Goal: Check status: Check status

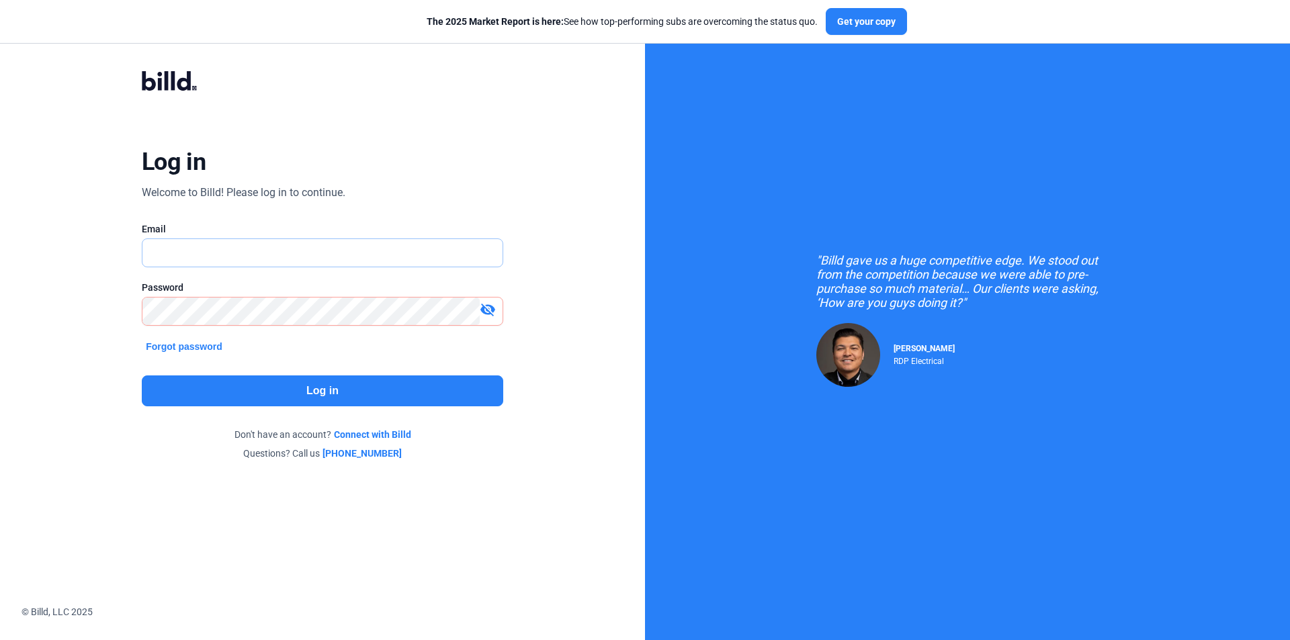
type input "[EMAIL_ADDRESS][DOMAIN_NAME]"
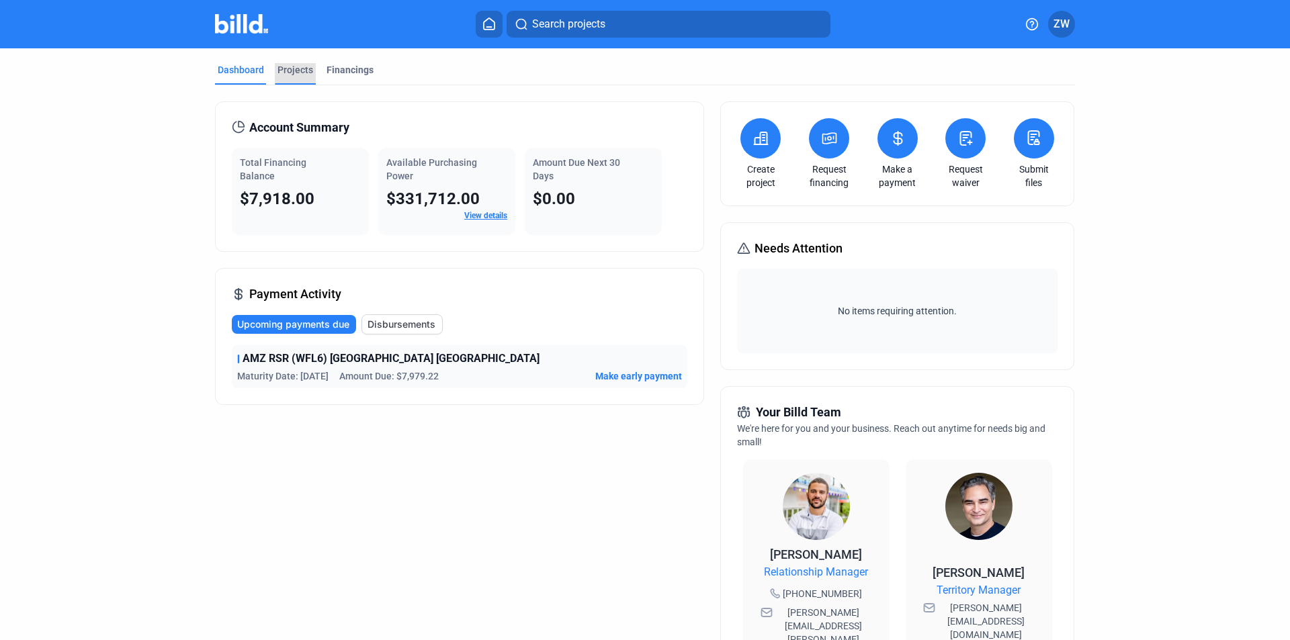
click at [280, 64] on div "Projects" at bounding box center [295, 69] width 36 height 13
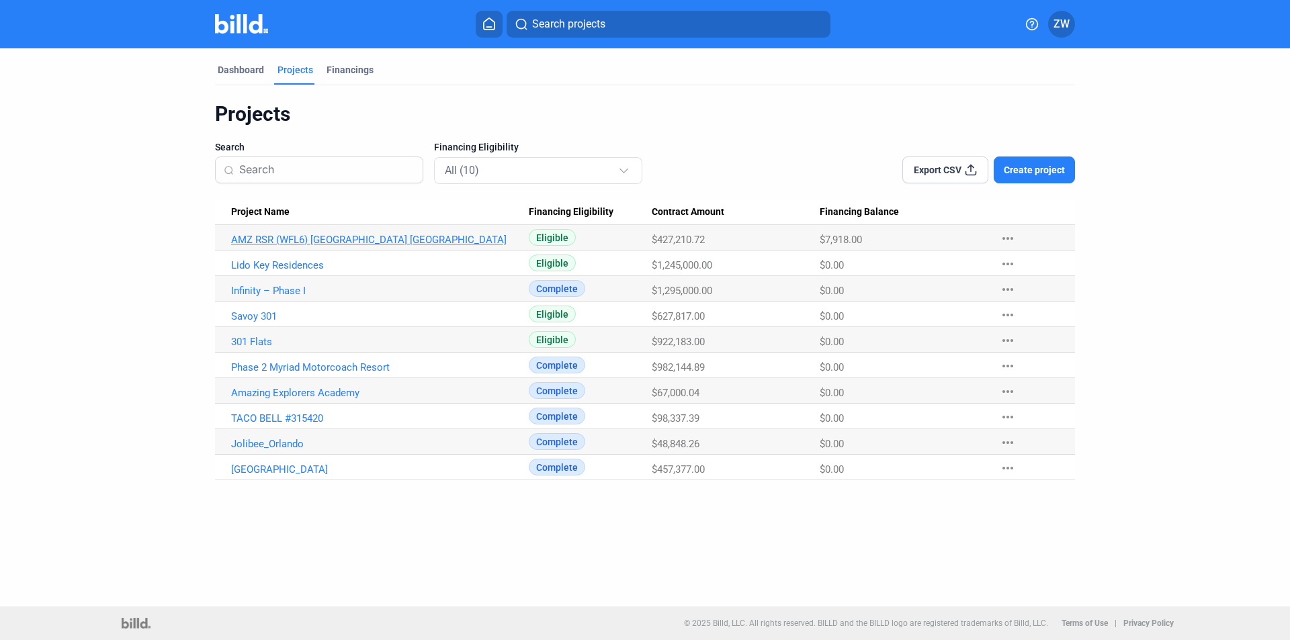
click at [268, 240] on link "AMZ RSR (WFL6) [GEOGRAPHIC_DATA] [GEOGRAPHIC_DATA]" at bounding box center [380, 240] width 298 height 12
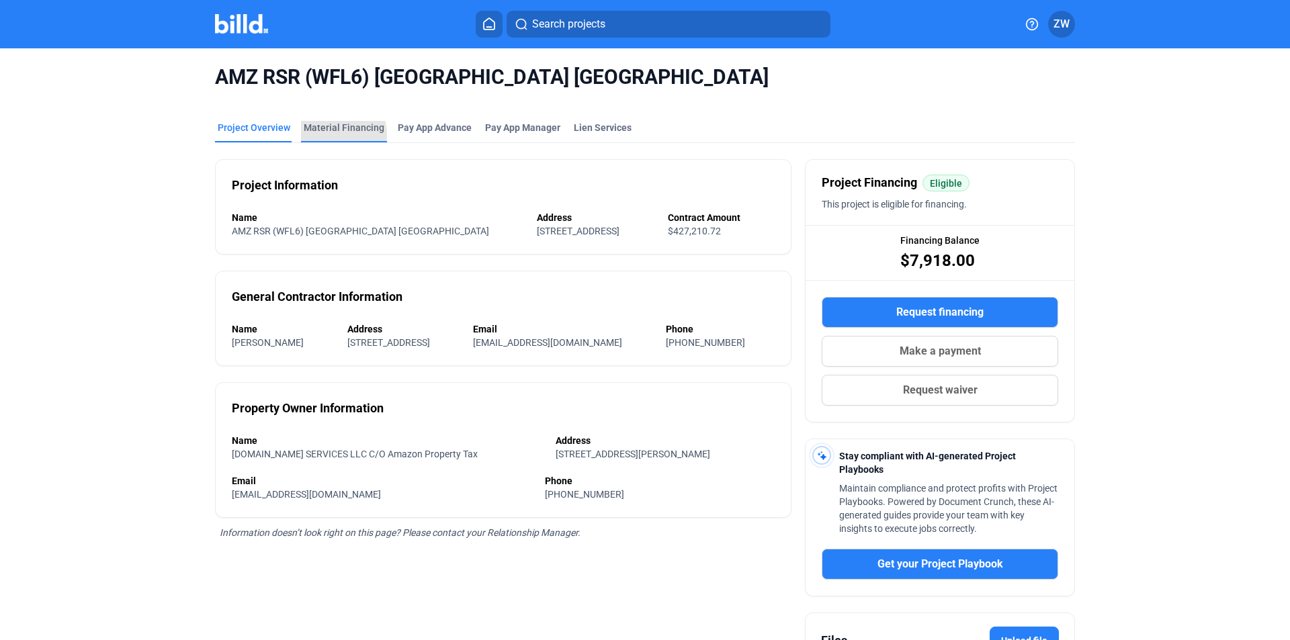
click at [330, 134] on div "Material Financing" at bounding box center [344, 131] width 86 height 21
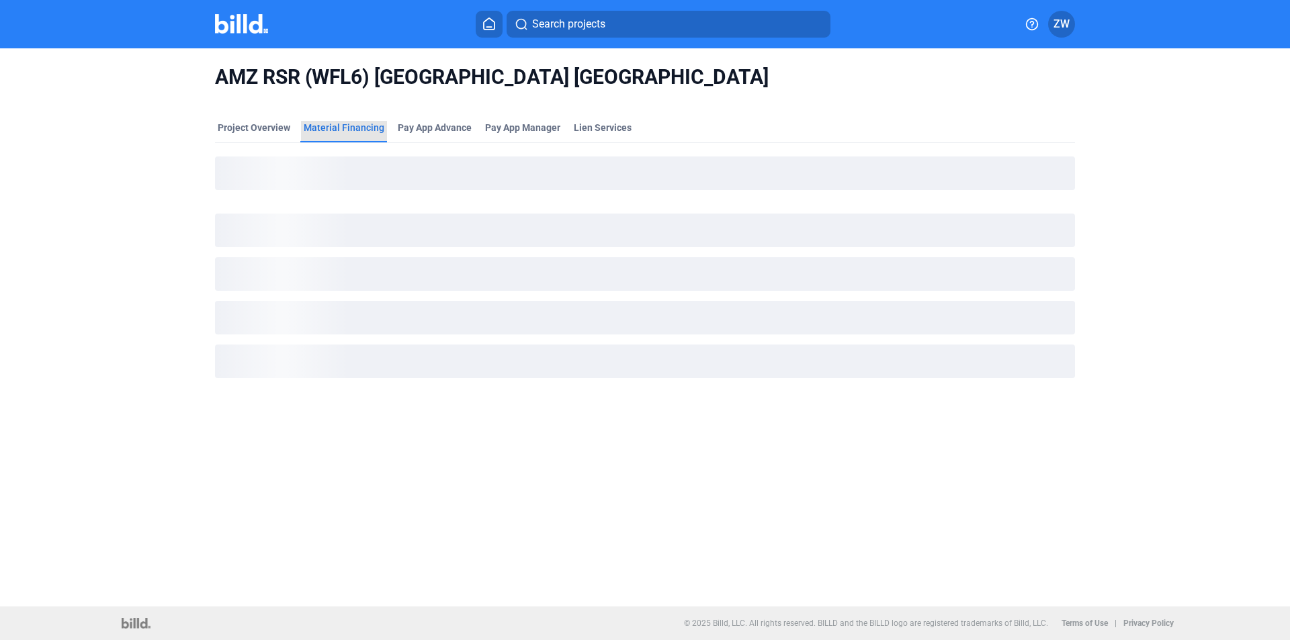
click at [343, 132] on div "Material Financing" at bounding box center [344, 127] width 81 height 13
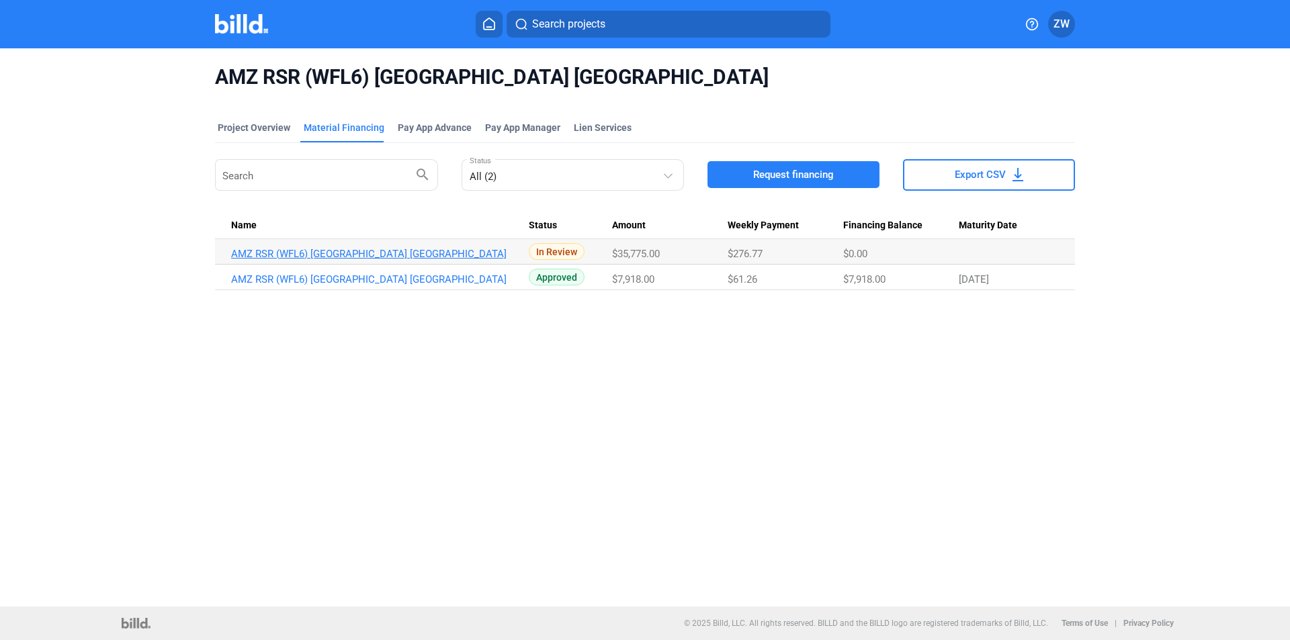
click at [355, 248] on link "AMZ RSR (WFL6) [GEOGRAPHIC_DATA] [GEOGRAPHIC_DATA]" at bounding box center [380, 254] width 298 height 12
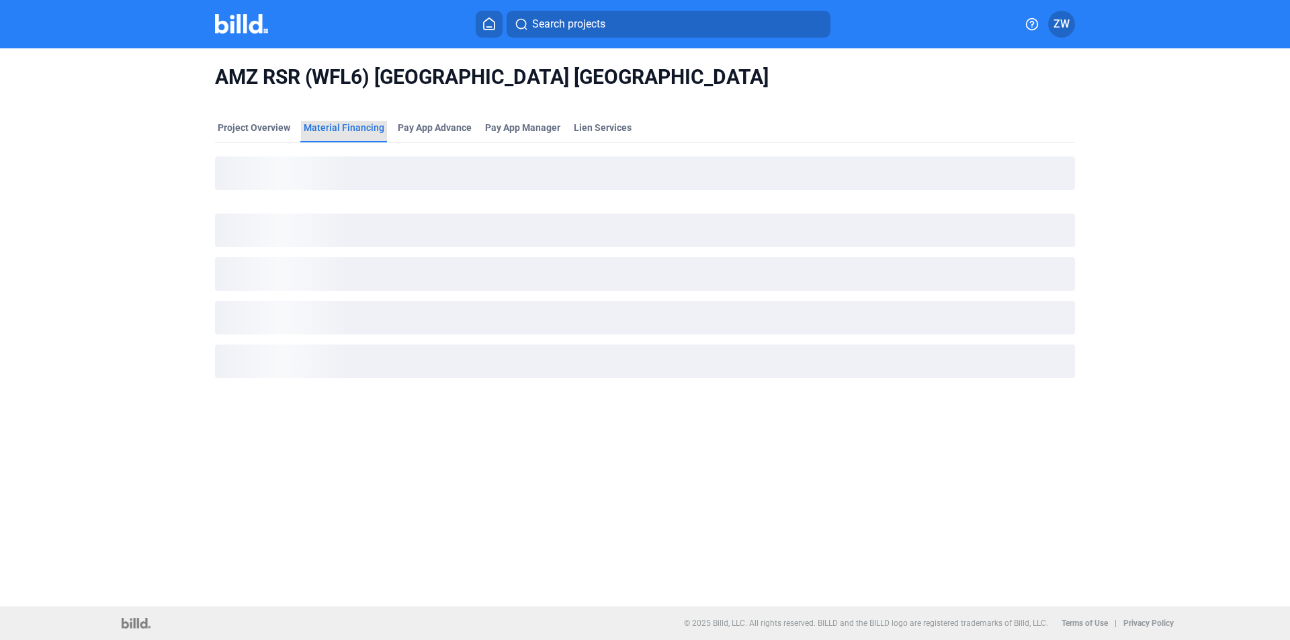
click at [357, 134] on div "Material Financing" at bounding box center [344, 127] width 81 height 13
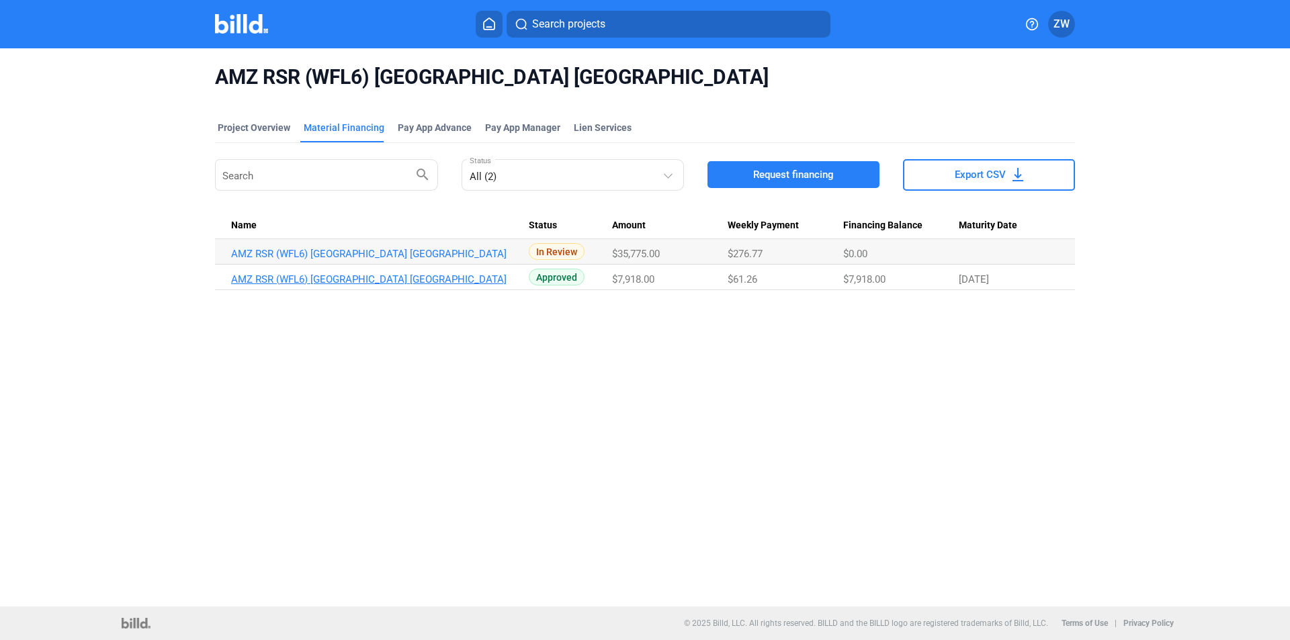
click at [330, 260] on link "AMZ RSR (WFL6) [GEOGRAPHIC_DATA] [GEOGRAPHIC_DATA]" at bounding box center [380, 254] width 298 height 12
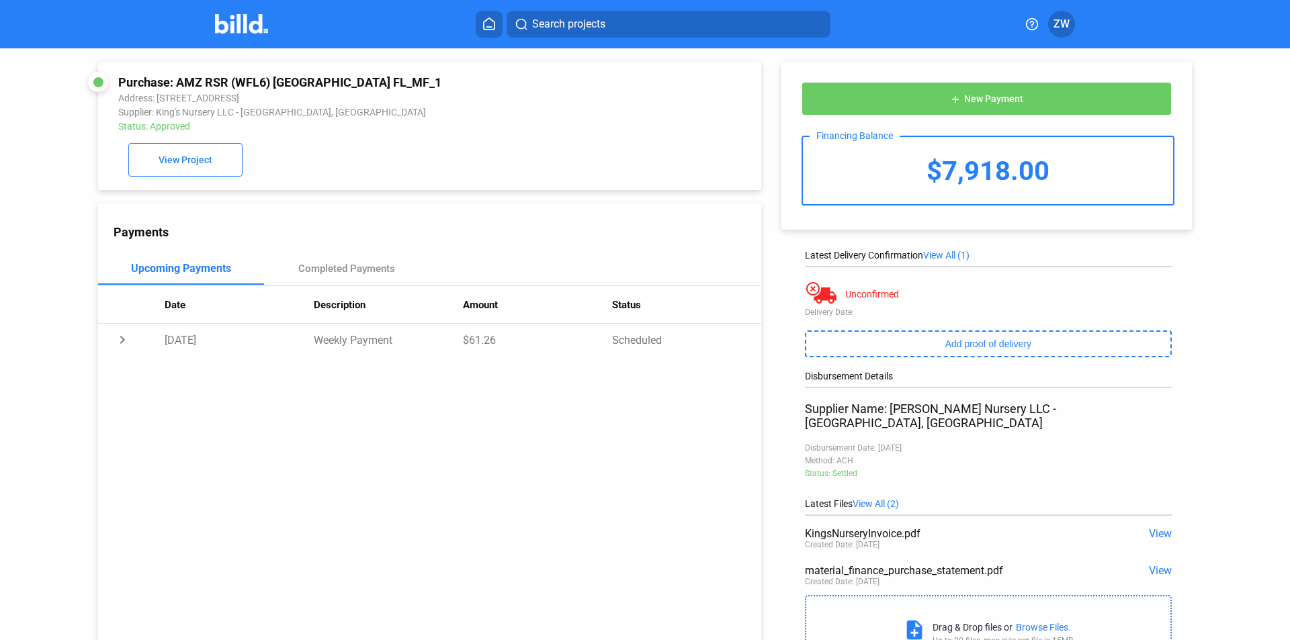
drag, startPoint x: 294, startPoint y: 390, endPoint x: 300, endPoint y: 393, distance: 6.9
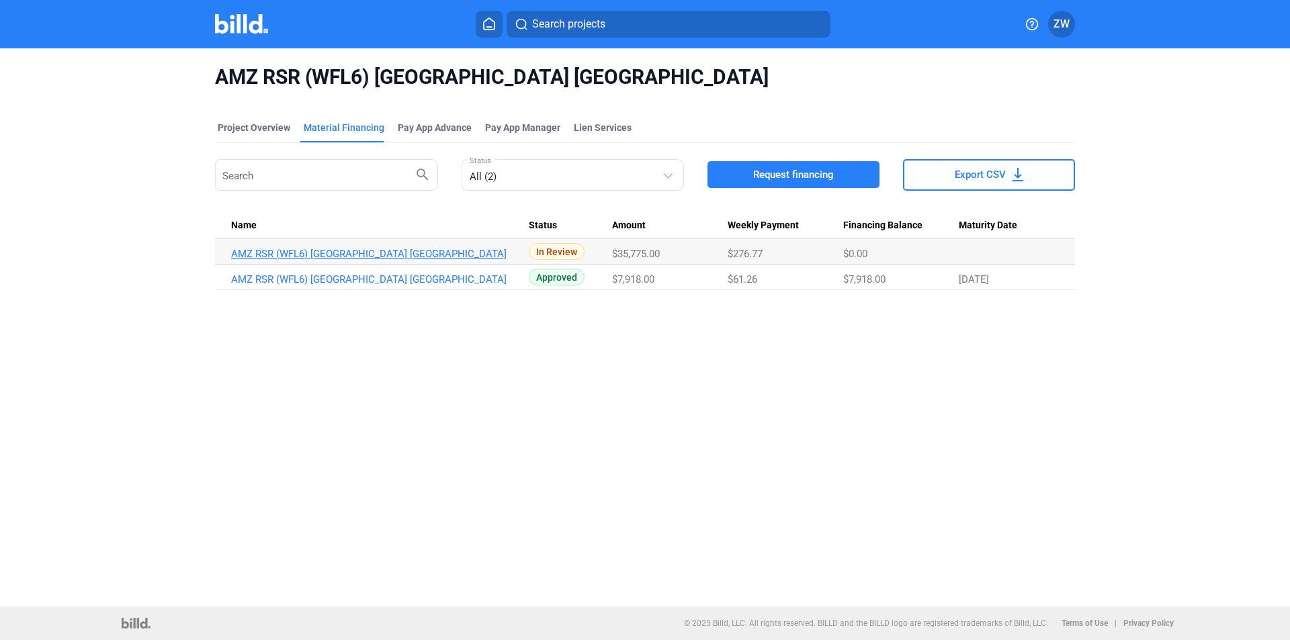
click at [345, 259] on link "AMZ RSR (WFL6) [GEOGRAPHIC_DATA] [GEOGRAPHIC_DATA]" at bounding box center [380, 254] width 298 height 12
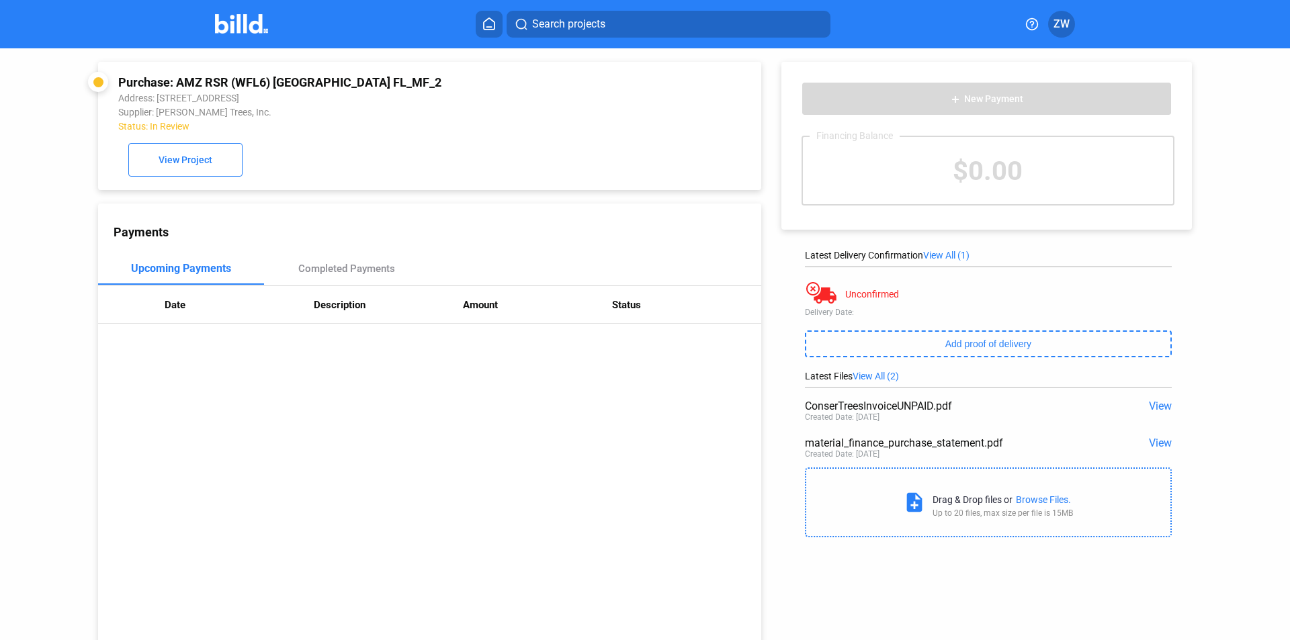
drag, startPoint x: 398, startPoint y: 77, endPoint x: 175, endPoint y: 85, distance: 222.5
click at [175, 85] on div "Purchase: AMZ RSR (WFL6) [GEOGRAPHIC_DATA] FL_MF_2" at bounding box center [367, 82] width 498 height 14
copy div "AMZ RSR (WFL6) [GEOGRAPHIC_DATA] [GEOGRAPHIC_DATA]"
